Goal: Obtain resource: Download file/media

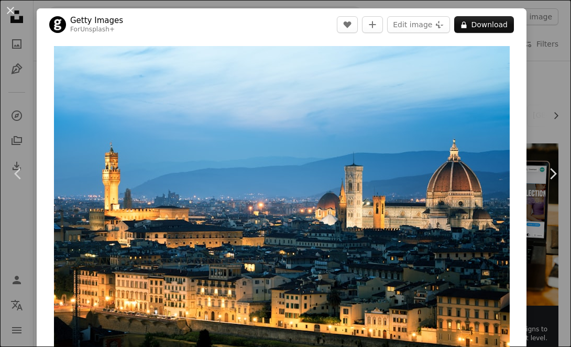
scroll to position [8689, 1]
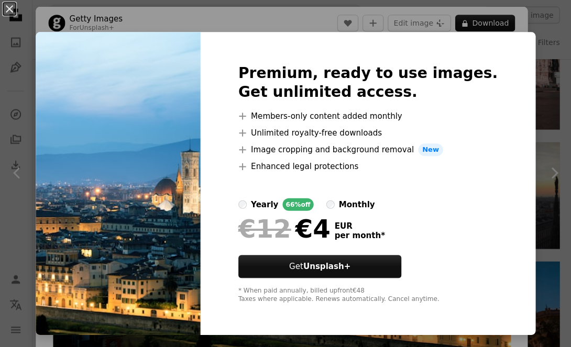
click at [106, 30] on div "An X shape Premium, ready to use images. Get unlimited access. A plus sign Memb…" at bounding box center [285, 173] width 571 height 347
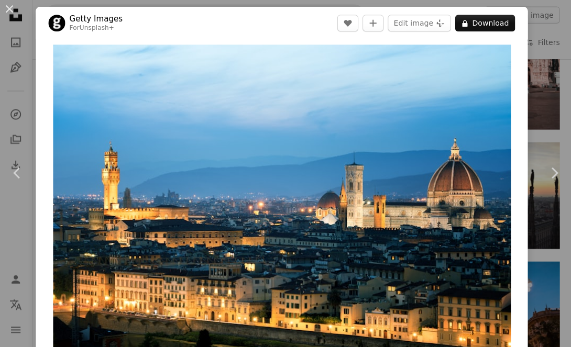
click at [28, 11] on div "An X shape Chevron left Chevron right Getty Images For Unsplash+ A heart A plus…" at bounding box center [285, 173] width 571 height 347
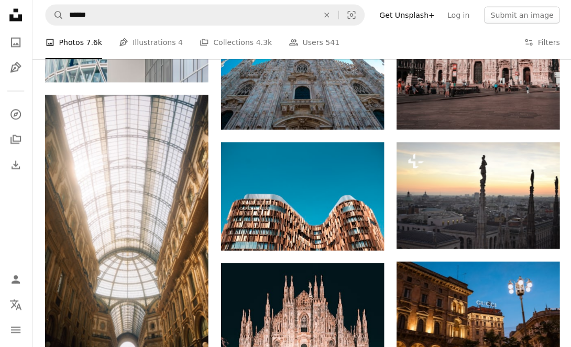
scroll to position [8688, 0]
